Goal: Task Accomplishment & Management: Manage account settings

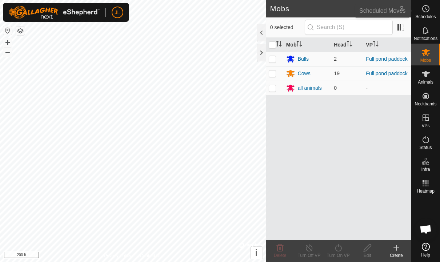
click at [429, 11] on circle at bounding box center [426, 8] width 7 height 7
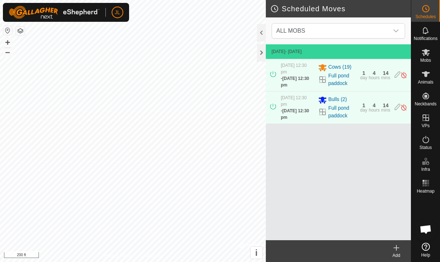
click at [403, 74] on img at bounding box center [404, 75] width 7 height 8
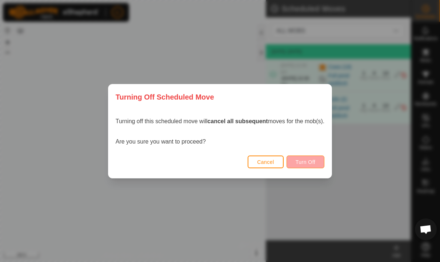
click at [314, 161] on span "Turn Off" at bounding box center [306, 162] width 20 height 6
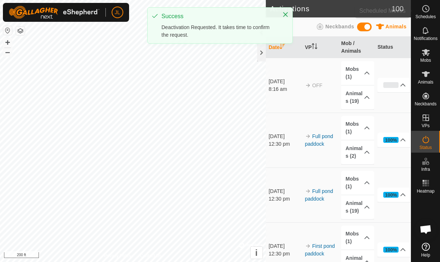
click at [431, 10] on es-schedule-vp-svg-icon at bounding box center [426, 9] width 13 height 12
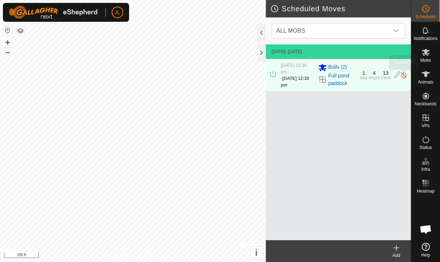
click at [404, 76] on img at bounding box center [404, 75] width 7 height 8
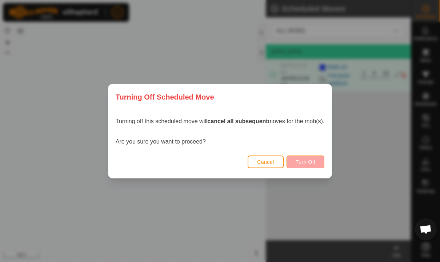
click at [310, 163] on span "Turn Off" at bounding box center [306, 162] width 20 height 6
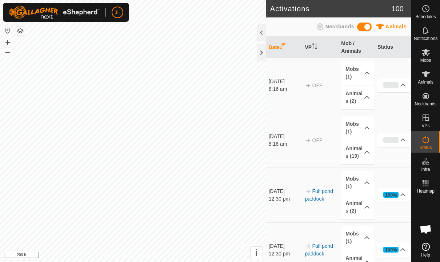
click at [433, 9] on div "Schedules" at bounding box center [426, 11] width 29 height 22
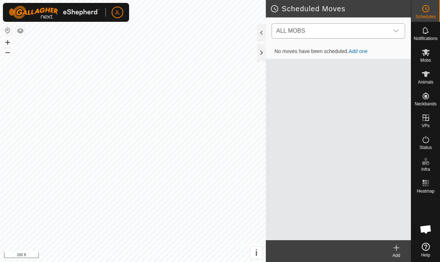
click at [398, 33] on icon "dropdown trigger" at bounding box center [396, 31] width 6 height 6
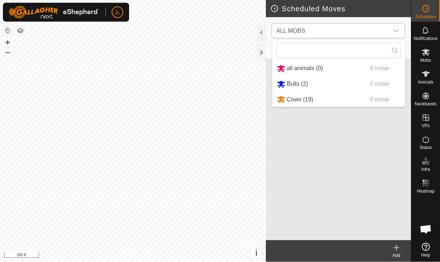
click at [304, 86] on span "Bulls (2)" at bounding box center [297, 84] width 21 height 6
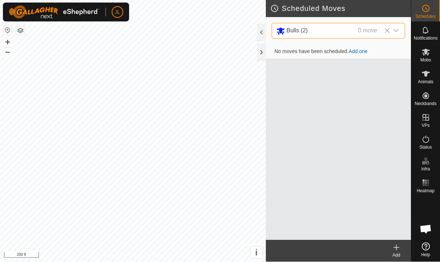
click at [397, 249] on icon at bounding box center [397, 248] width 0 height 5
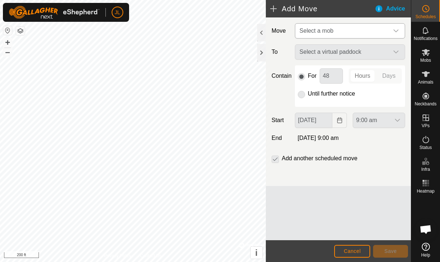
click at [399, 28] on icon "dropdown trigger" at bounding box center [396, 31] width 6 height 6
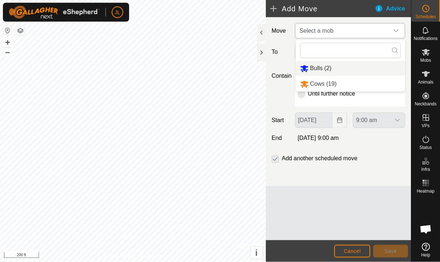
click at [333, 71] on li "Bulls (2)" at bounding box center [351, 68] width 110 height 15
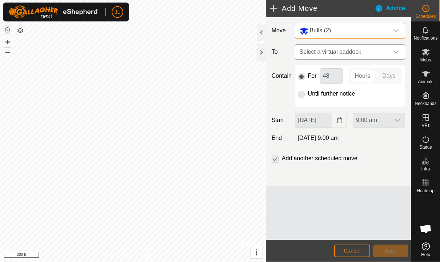
click at [400, 53] on div "dropdown trigger" at bounding box center [396, 52] width 15 height 15
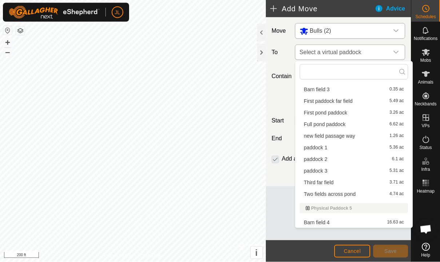
scroll to position [137, 0]
click at [345, 138] on span "new field passage way" at bounding box center [329, 136] width 51 height 5
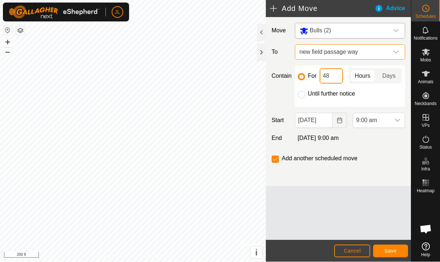
click at [340, 75] on input "48" at bounding box center [331, 76] width 23 height 15
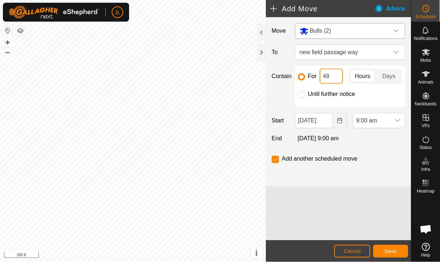
type input "4"
type input "24"
click at [392, 249] on span "Save" at bounding box center [391, 252] width 12 height 6
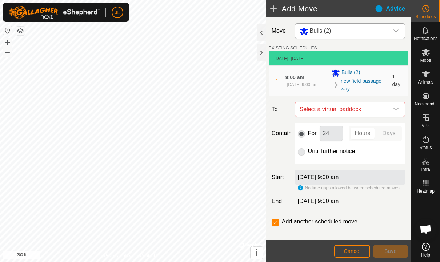
click at [433, 7] on div "Schedules" at bounding box center [426, 11] width 29 height 22
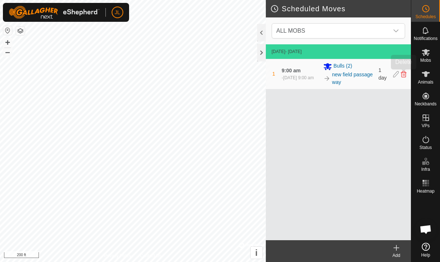
click at [405, 73] on icon at bounding box center [404, 74] width 6 height 7
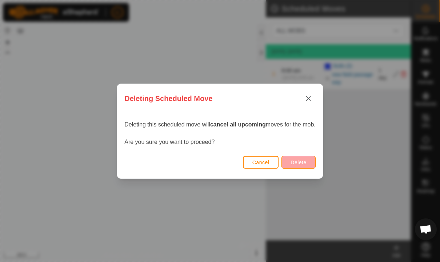
click at [306, 160] on span "Delete" at bounding box center [299, 163] width 16 height 6
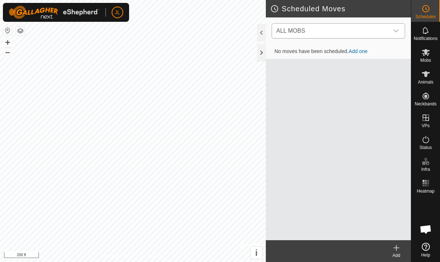
click at [394, 33] on icon "dropdown trigger" at bounding box center [396, 31] width 6 height 6
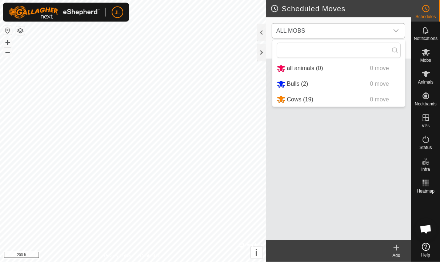
click at [316, 85] on div "Bulls (2) 0 move" at bounding box center [339, 84] width 124 height 9
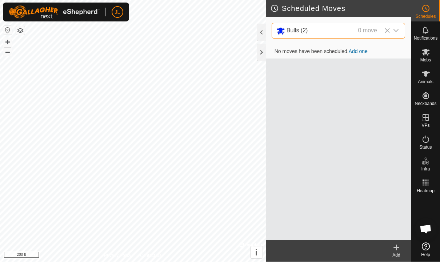
click at [399, 251] on icon at bounding box center [396, 248] width 9 height 9
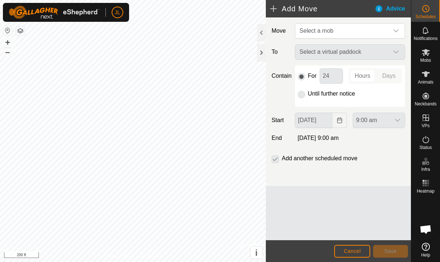
click at [397, 53] on div "Select a virtual paddock" at bounding box center [350, 51] width 116 height 15
click at [397, 33] on icon "dropdown trigger" at bounding box center [396, 31] width 6 height 6
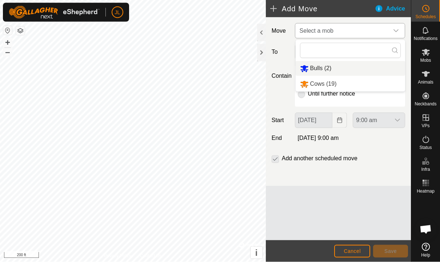
click at [343, 68] on li "Bulls (2)" at bounding box center [351, 68] width 110 height 15
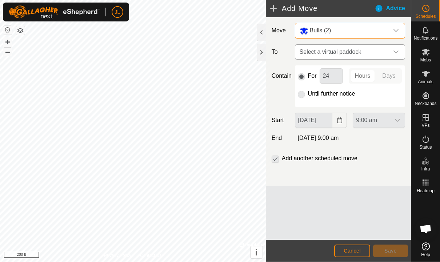
click at [397, 50] on icon "dropdown trigger" at bounding box center [396, 52] width 6 height 6
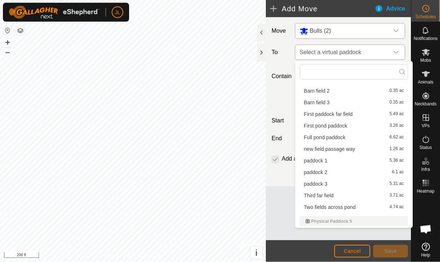
scroll to position [130, 0]
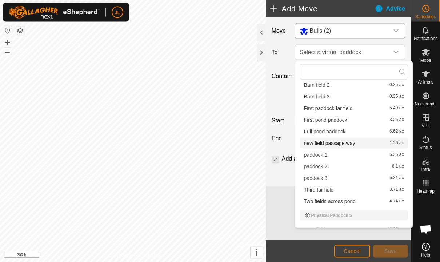
click at [352, 143] on span "new field passage way" at bounding box center [329, 143] width 51 height 5
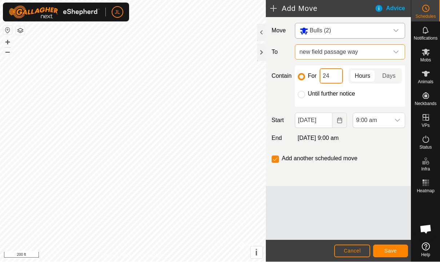
click at [336, 77] on input "24" at bounding box center [331, 76] width 23 height 15
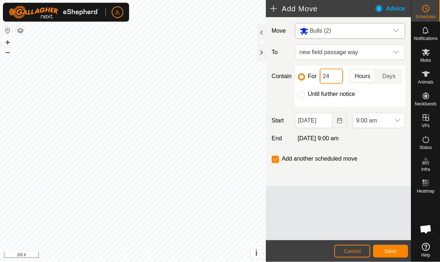
type input "2"
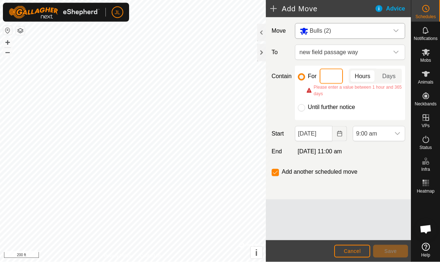
type input "5"
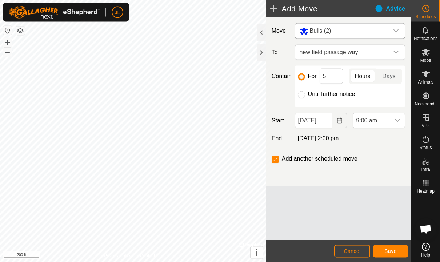
click at [394, 252] on span "Save" at bounding box center [391, 252] width 12 height 6
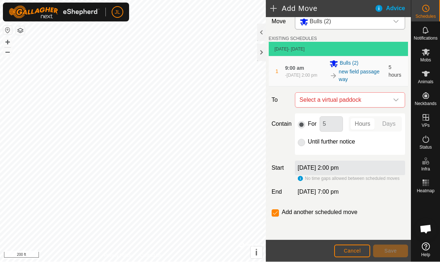
scroll to position [10, 0]
click at [397, 98] on icon "dropdown trigger" at bounding box center [396, 101] width 6 height 6
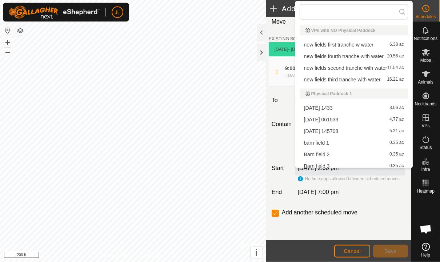
click at [365, 45] on span "new fields first tranche w water" at bounding box center [339, 44] width 70 height 5
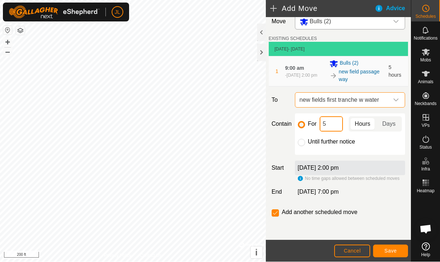
click at [325, 128] on input "5" at bounding box center [331, 124] width 23 height 15
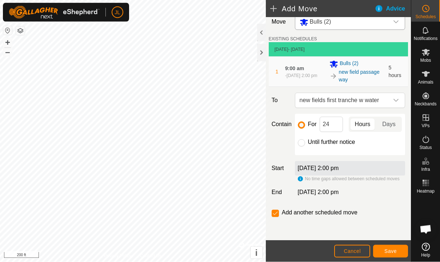
click at [392, 250] on span "Save" at bounding box center [391, 252] width 12 height 6
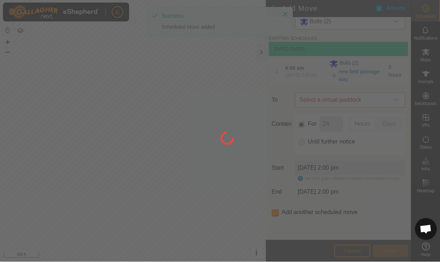
scroll to position [9, 0]
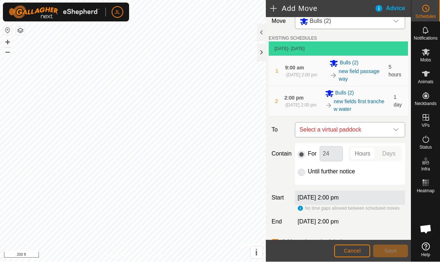
click at [396, 131] on icon "dropdown trigger" at bounding box center [396, 130] width 6 height 6
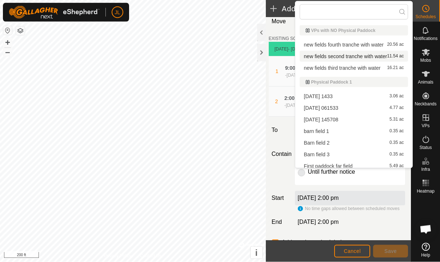
click at [372, 57] on span "new fields second tranche with water" at bounding box center [345, 56] width 83 height 5
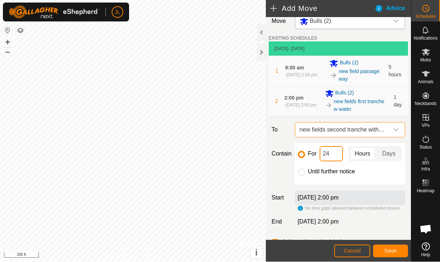
click at [334, 155] on input "24" at bounding box center [331, 154] width 23 height 15
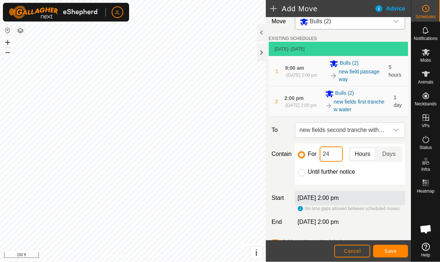
type input "2"
click at [392, 251] on span "Save" at bounding box center [391, 252] width 12 height 6
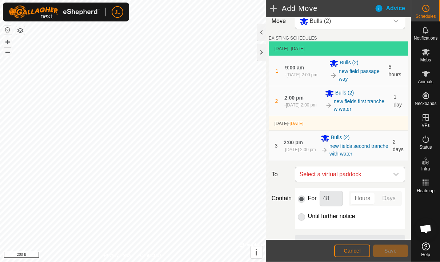
click at [394, 175] on icon "dropdown trigger" at bounding box center [396, 175] width 6 height 6
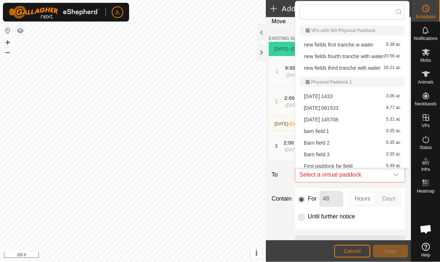
click at [365, 68] on span "new fields third tranche with water" at bounding box center [342, 68] width 77 height 5
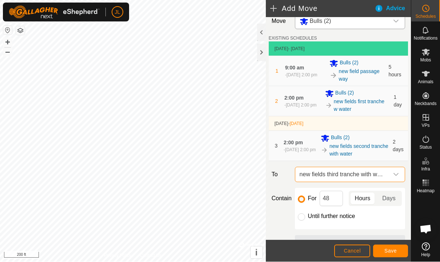
click at [395, 251] on span "Save" at bounding box center [391, 252] width 12 height 6
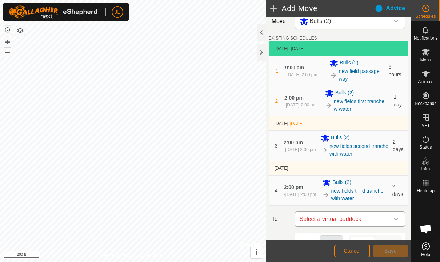
click at [393, 222] on icon "dropdown trigger" at bounding box center [396, 220] width 6 height 6
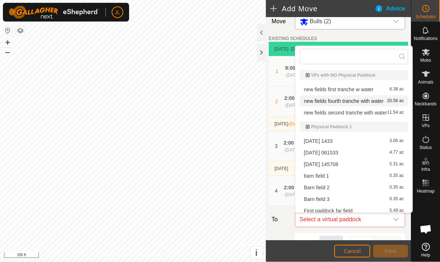
click at [370, 101] on span "new fields fourth tranche with water" at bounding box center [344, 101] width 80 height 5
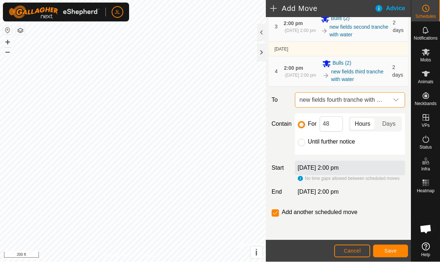
scroll to position [129, 0]
click at [395, 254] on button "Save" at bounding box center [390, 251] width 35 height 13
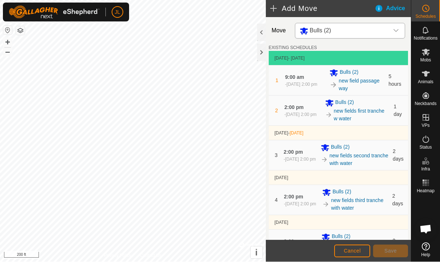
scroll to position [0, 0]
click at [398, 27] on div "dropdown trigger" at bounding box center [396, 31] width 15 height 15
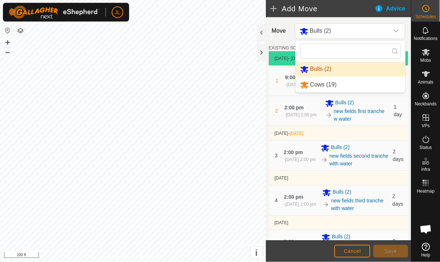
click at [353, 88] on li "Cows (19)" at bounding box center [351, 85] width 110 height 15
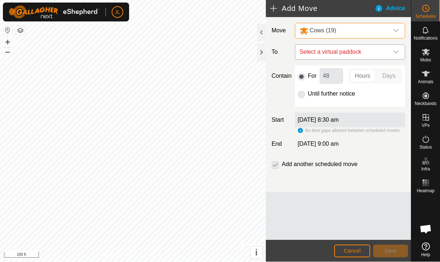
click at [398, 50] on icon "dropdown trigger" at bounding box center [396, 52] width 6 height 6
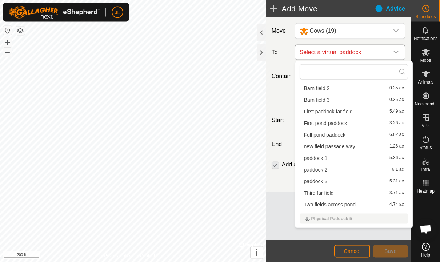
scroll to position [126, 0]
click at [351, 144] on span "new field passage way" at bounding box center [329, 146] width 51 height 5
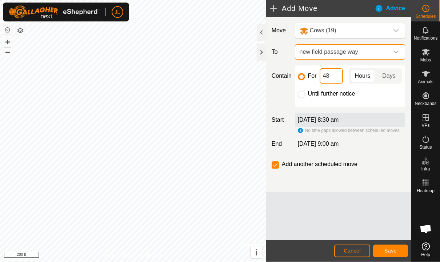
click at [337, 80] on input "48" at bounding box center [331, 76] width 23 height 15
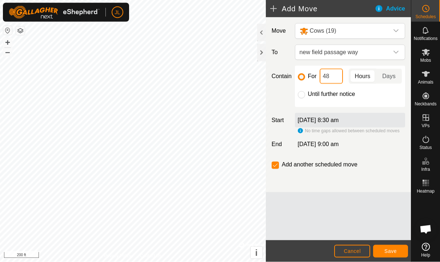
type input "4"
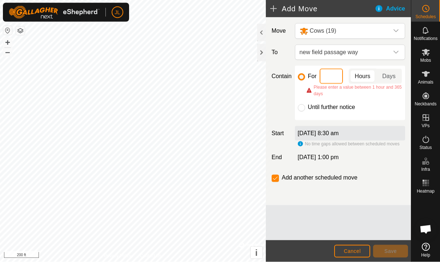
type input "5"
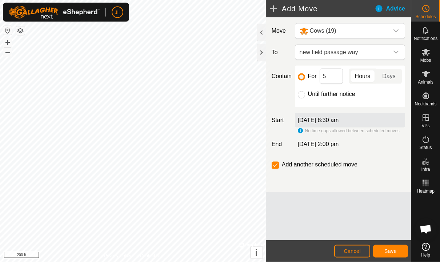
click at [390, 254] on span "Save" at bounding box center [391, 252] width 12 height 6
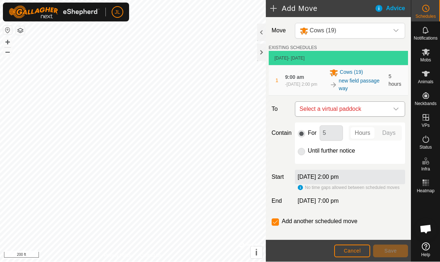
click at [394, 108] on icon "dropdown trigger" at bounding box center [396, 110] width 6 height 6
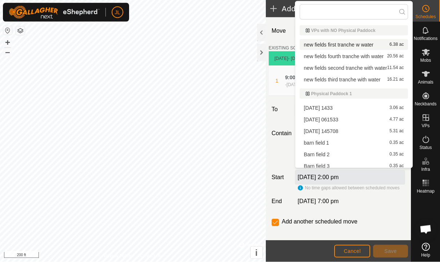
click at [369, 45] on span "new fields first tranche w water" at bounding box center [339, 44] width 70 height 5
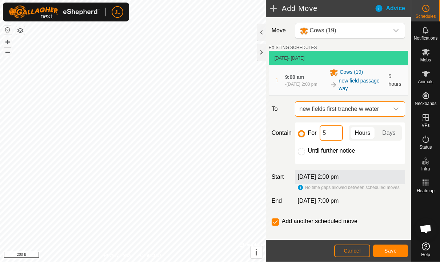
click at [334, 135] on input "5" at bounding box center [331, 133] width 23 height 15
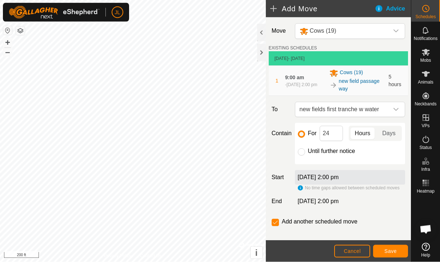
click at [394, 252] on span "Save" at bounding box center [391, 252] width 12 height 6
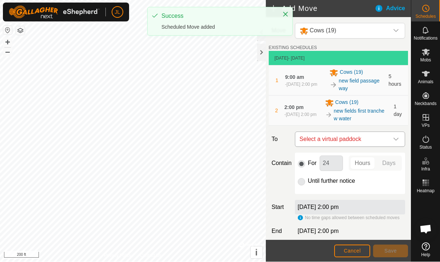
click at [397, 141] on icon "dropdown trigger" at bounding box center [396, 140] width 6 height 6
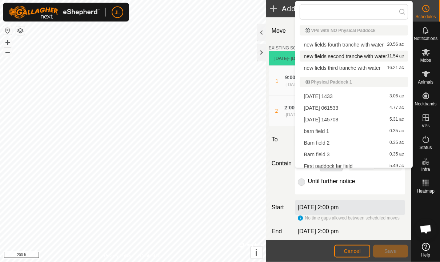
click at [372, 57] on span "new fields second tranche with water" at bounding box center [345, 56] width 83 height 5
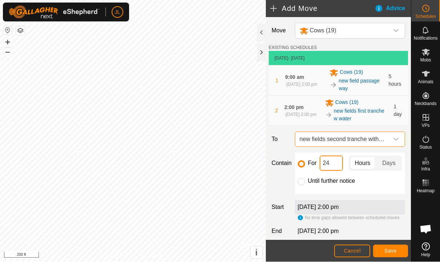
click at [336, 164] on input "24" at bounding box center [331, 163] width 23 height 15
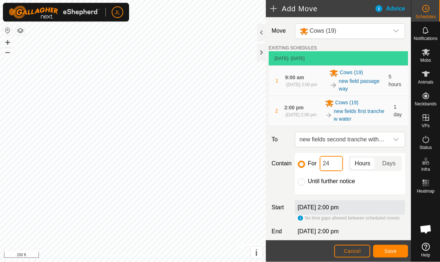
type input "2"
type input "48"
click at [395, 254] on span "Save" at bounding box center [391, 252] width 12 height 6
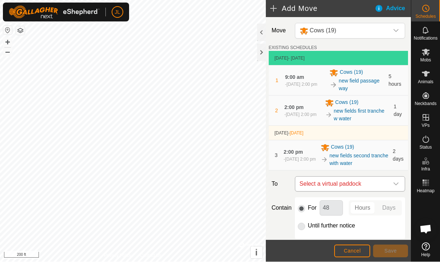
click at [388, 182] on span "Select a virtual paddock" at bounding box center [343, 184] width 92 height 15
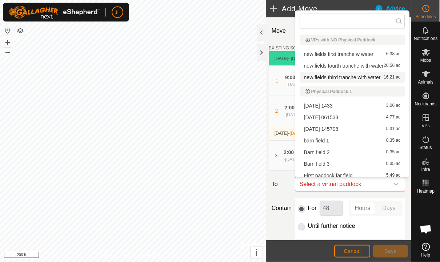
click at [362, 75] on span "new fields third tranche with water" at bounding box center [342, 77] width 77 height 5
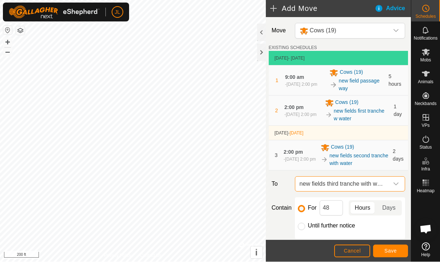
click at [392, 250] on span "Save" at bounding box center [391, 252] width 12 height 6
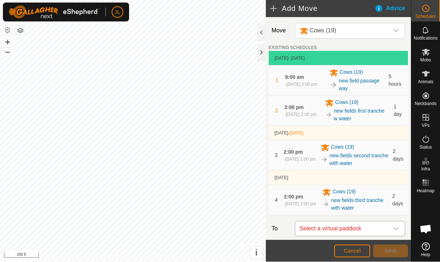
click at [397, 229] on icon "dropdown trigger" at bounding box center [396, 229] width 5 height 3
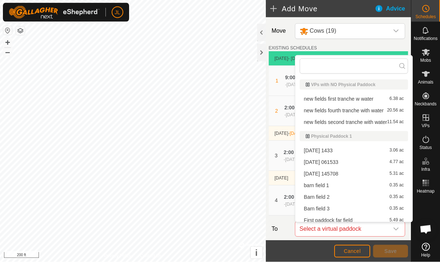
click at [374, 111] on span "new fields fourth tranche with water" at bounding box center [344, 110] width 80 height 5
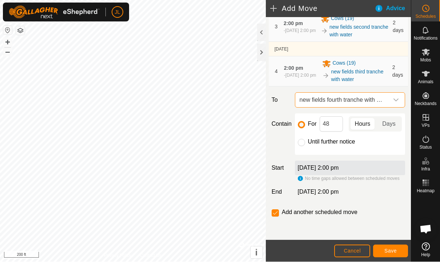
scroll to position [129, 0]
click at [391, 251] on span "Save" at bounding box center [391, 252] width 12 height 6
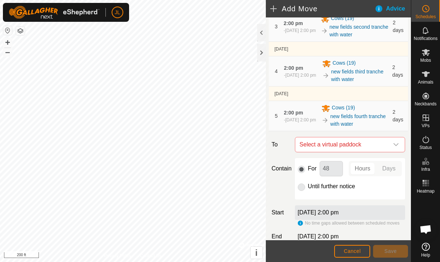
click at [432, 9] on es-schedule-vp-svg-icon at bounding box center [426, 9] width 13 height 12
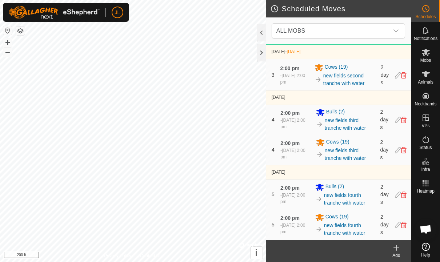
scroll to position [165, 0]
click at [261, 49] on div at bounding box center [261, 52] width 9 height 17
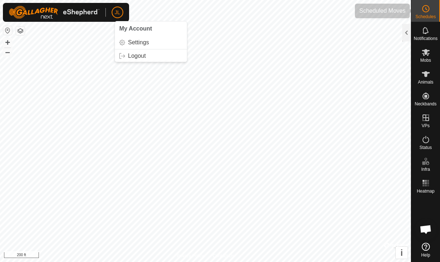
click at [427, 12] on icon at bounding box center [426, 8] width 9 height 9
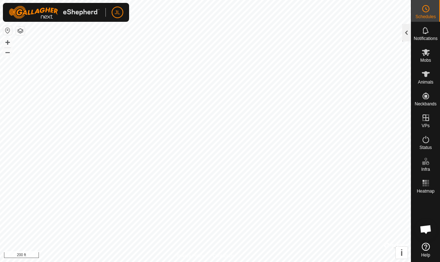
click at [405, 38] on div at bounding box center [407, 32] width 9 height 17
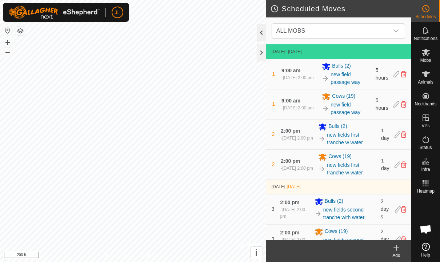
scroll to position [0, 0]
click at [140, 56] on span "Logout" at bounding box center [137, 56] width 18 height 6
